Goal: Use online tool/utility: Utilize a website feature to perform a specific function

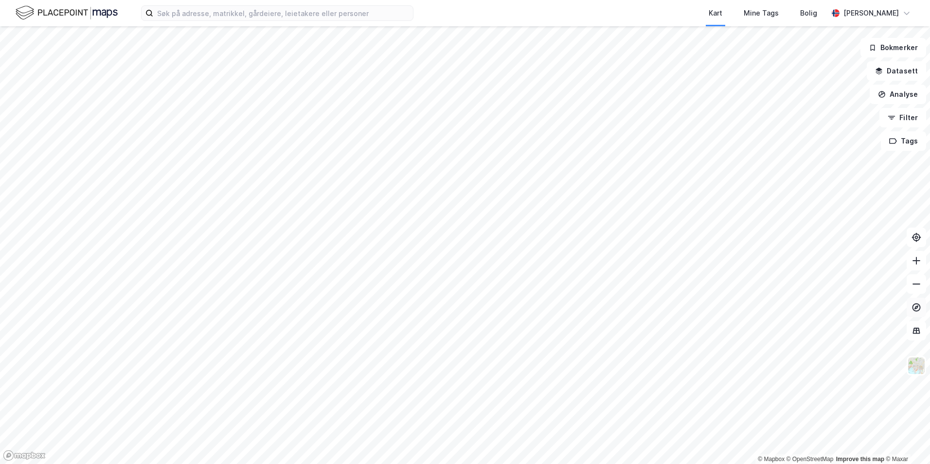
click at [914, 302] on button at bounding box center [916, 307] width 19 height 19
click at [905, 119] on button "Filter" at bounding box center [902, 117] width 47 height 19
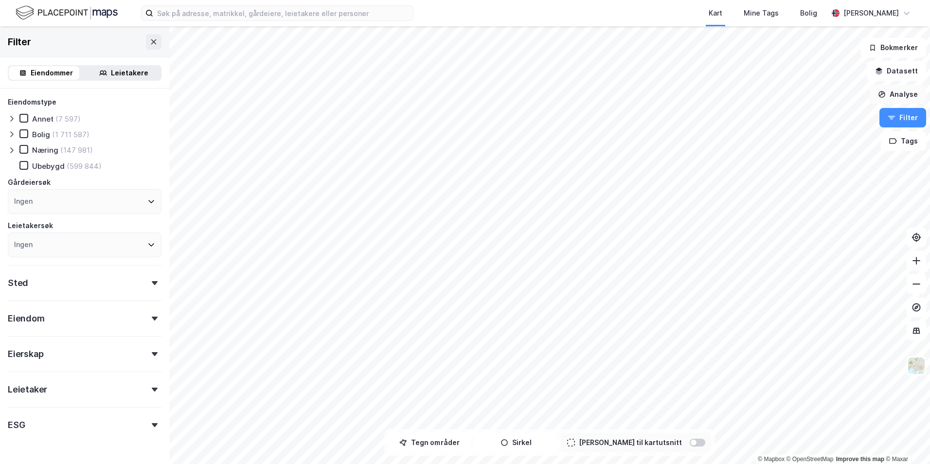
click at [905, 94] on button "Analyse" at bounding box center [898, 94] width 56 height 19
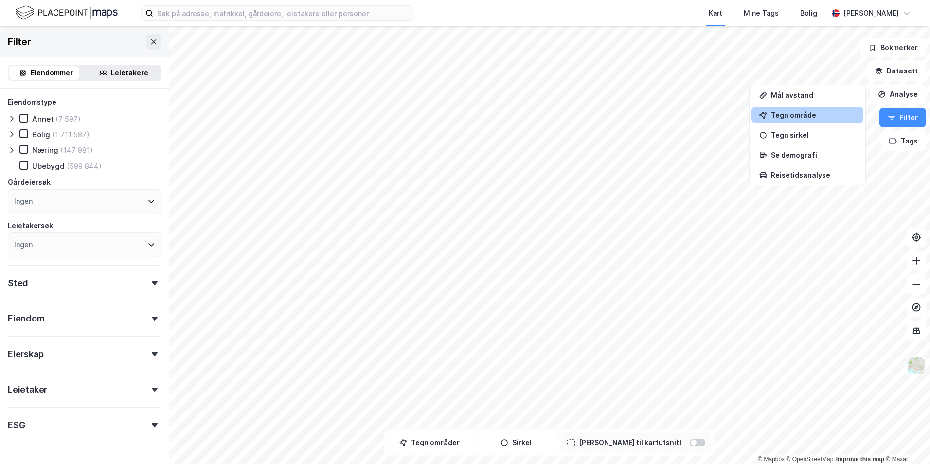
click at [803, 110] on div "Tegn område" at bounding box center [807, 115] width 112 height 16
